Goal: Find specific page/section: Find specific page/section

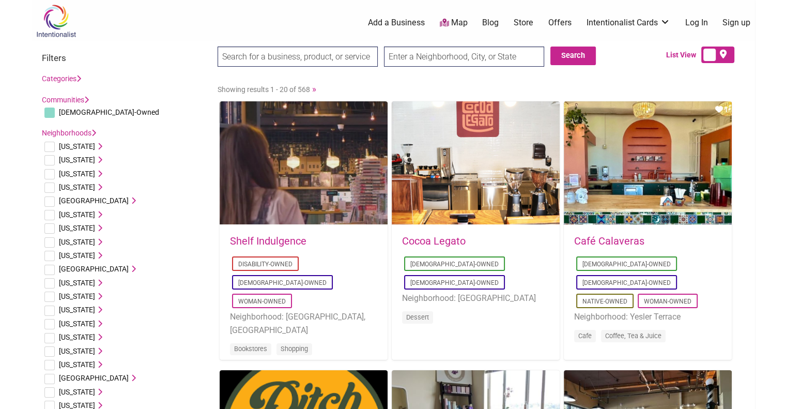
click at [406, 59] on input "text" at bounding box center [464, 57] width 160 height 20
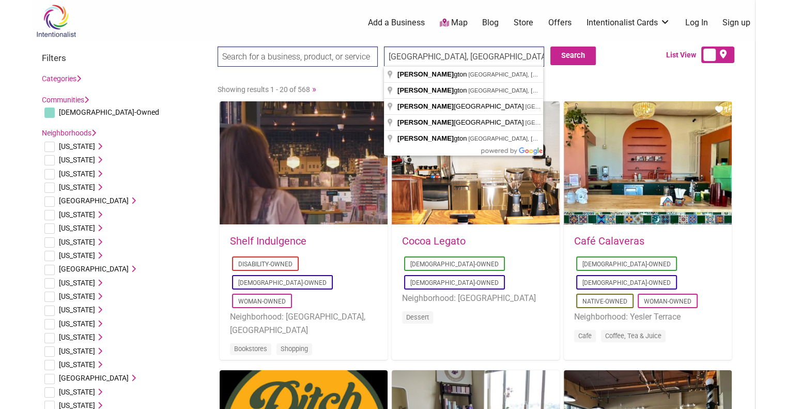
type input "Arlington, VA, USA"
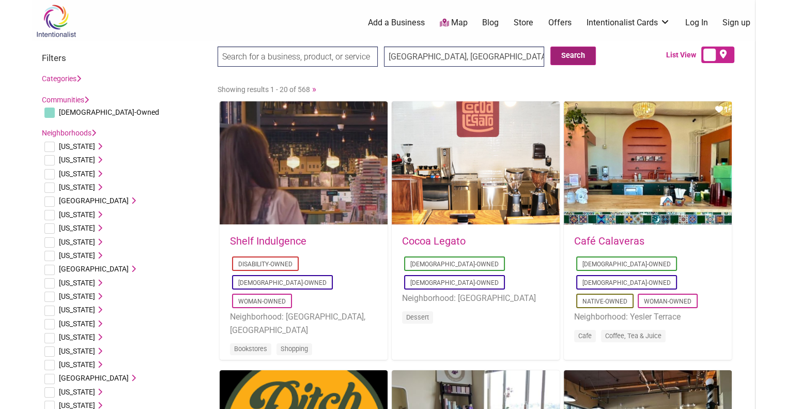
click at [561, 64] on button "Search" at bounding box center [573, 56] width 45 height 19
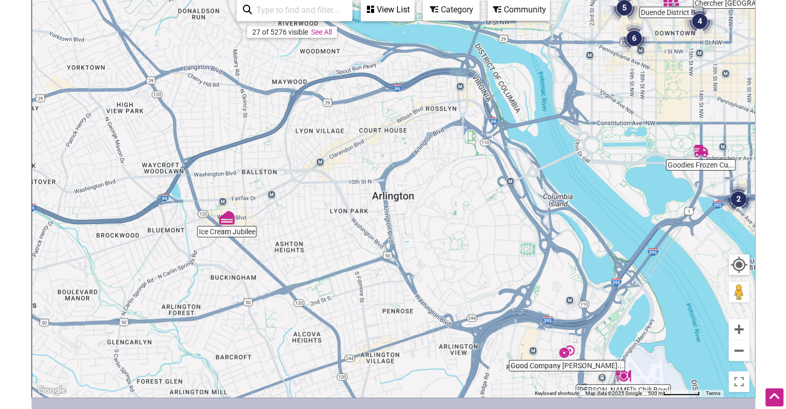
scroll to position [143, 0]
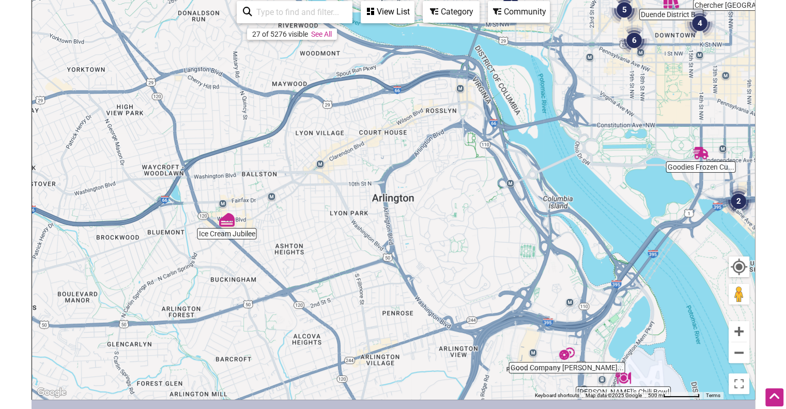
click at [222, 220] on img "Ice Cream Jubilee" at bounding box center [227, 220] width 24 height 24
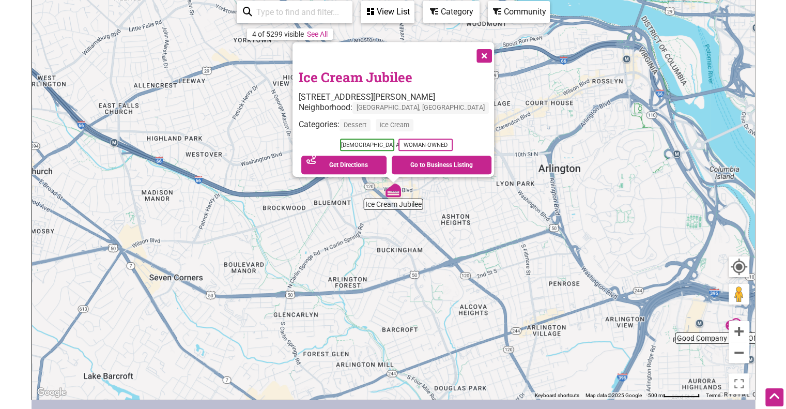
click at [470, 51] on button "Close" at bounding box center [483, 55] width 26 height 26
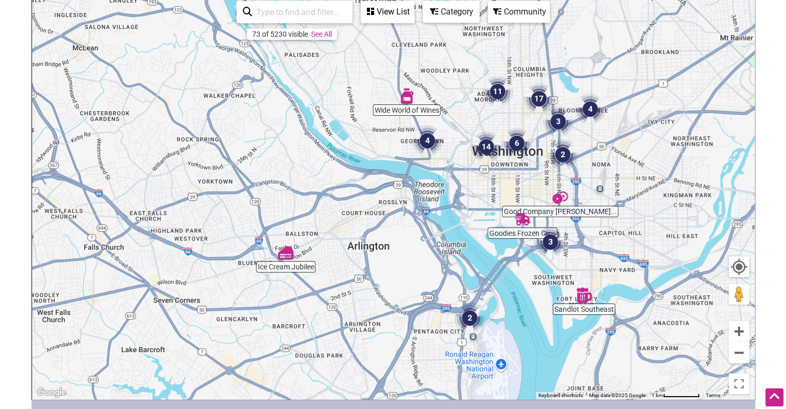
drag, startPoint x: 592, startPoint y: 135, endPoint x: 445, endPoint y: 229, distance: 174.6
click at [445, 229] on div "To navigate, press the arrow keys." at bounding box center [393, 198] width 723 height 402
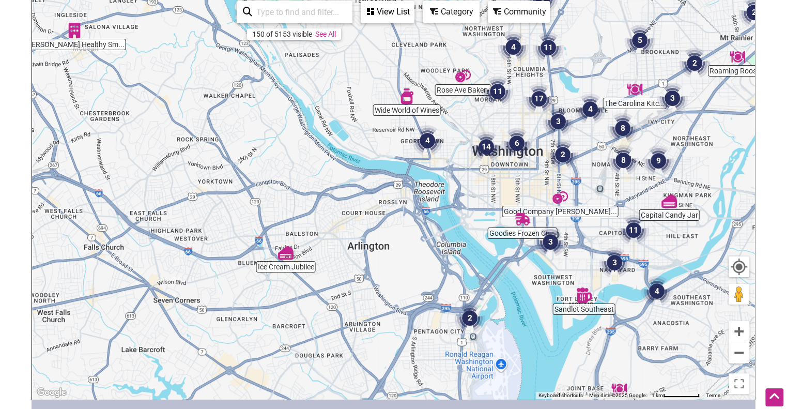
click at [305, 17] on input "search" at bounding box center [299, 12] width 94 height 20
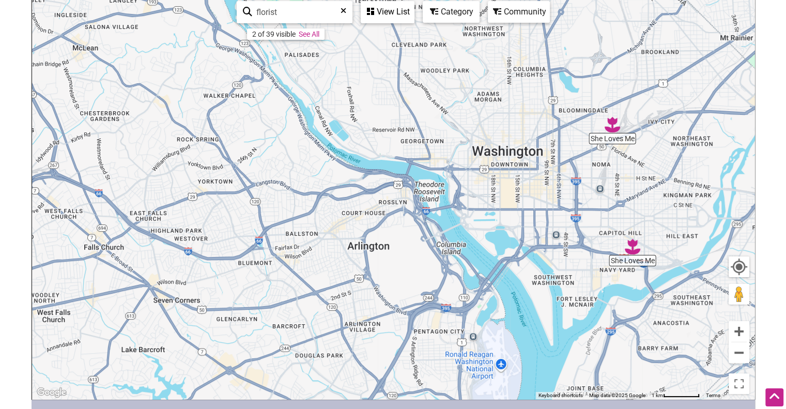
type input "florist"
click at [634, 249] on img "She Loves Me" at bounding box center [633, 247] width 24 height 24
